Goal: Find specific page/section: Find specific page/section

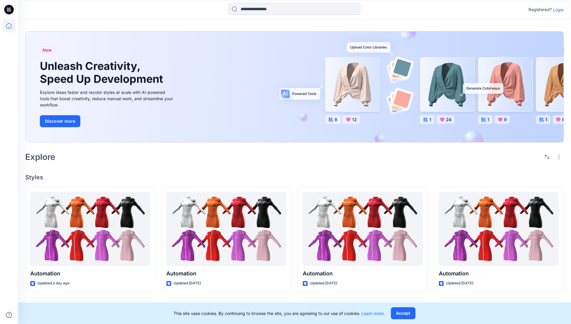
click at [557, 10] on p "Login" at bounding box center [558, 10] width 11 height 6
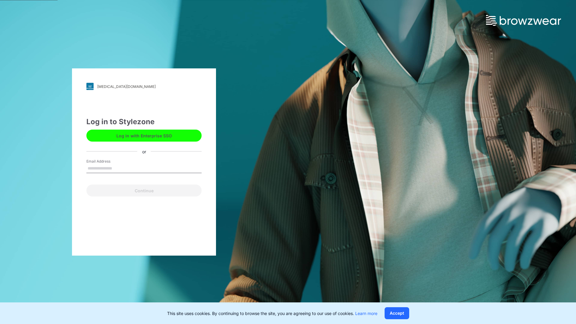
click at [118, 168] on input "Email Address" at bounding box center [143, 168] width 115 height 9
type input "**********"
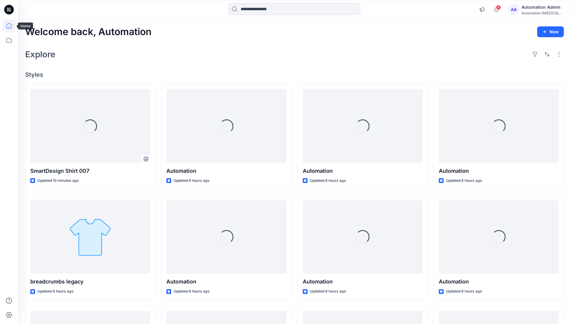
click at [11, 26] on icon at bounding box center [8, 25] width 5 height 5
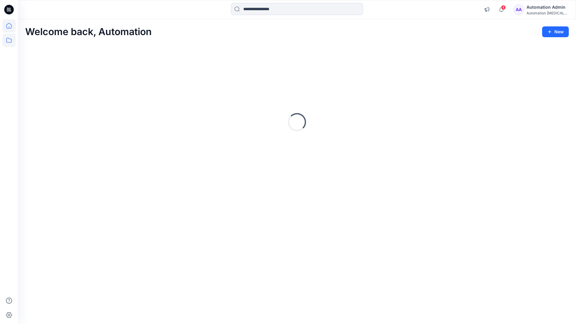
click at [9, 41] on icon at bounding box center [8, 40] width 13 height 13
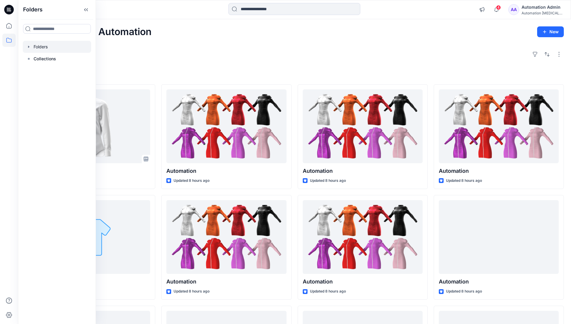
click at [40, 46] on div at bounding box center [57, 47] width 68 height 12
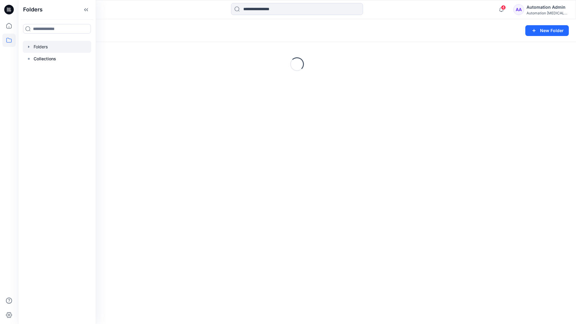
click at [296, 230] on div "Folders New Folder Loading..." at bounding box center [297, 171] width 558 height 305
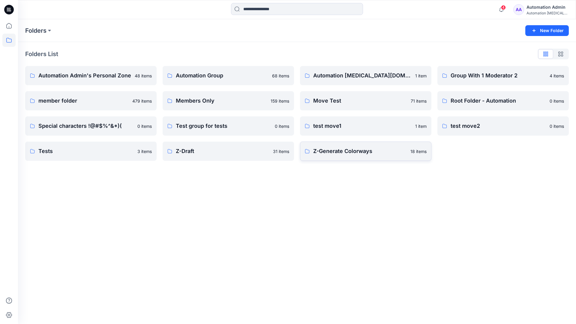
click at [342, 154] on p "Z-Generate Colorways" at bounding box center [360, 151] width 94 height 8
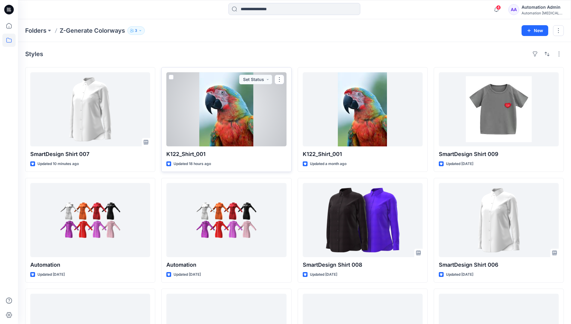
click at [172, 78] on span at bounding box center [171, 77] width 5 height 5
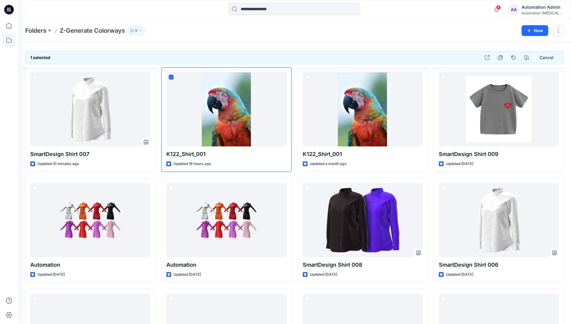
click at [526, 58] on icon "button" at bounding box center [526, 57] width 5 height 5
